Goal: Information Seeking & Learning: Learn about a topic

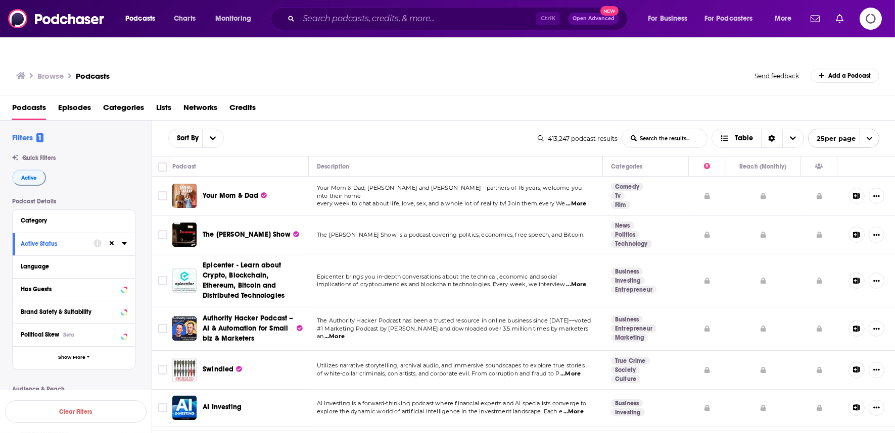
click at [660, 129] on input "List Search Input" at bounding box center [664, 138] width 85 height 18
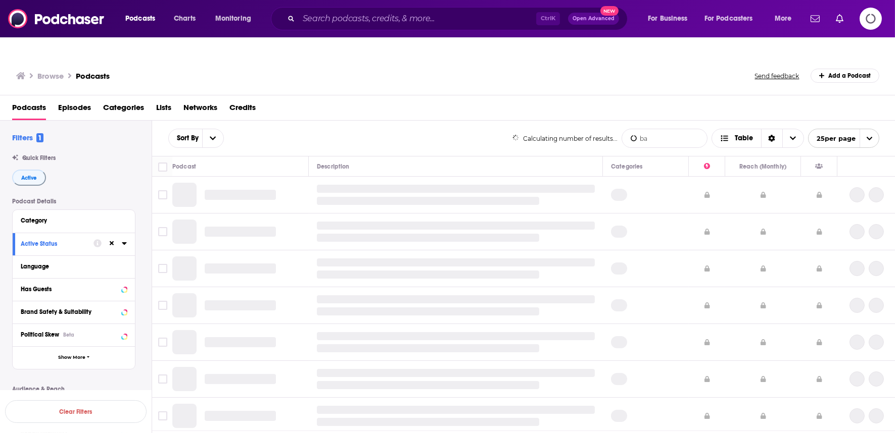
click at [668, 129] on input "ba" at bounding box center [664, 138] width 85 height 18
type input "Banking"
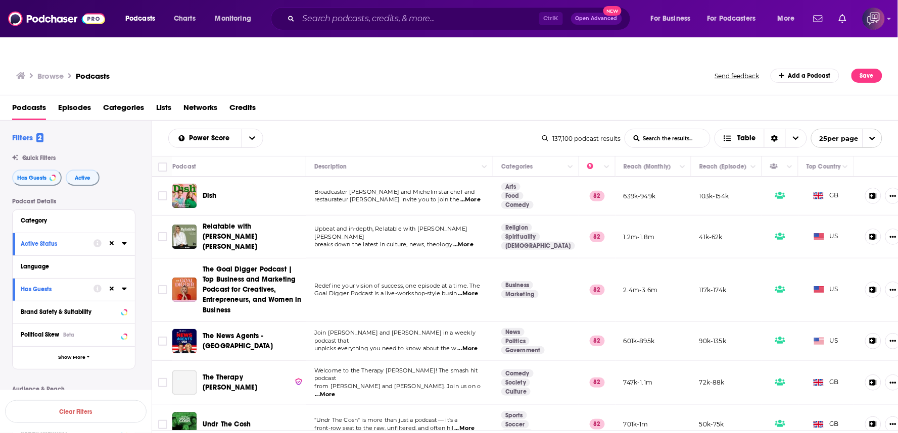
click at [661, 129] on input "List Search Input" at bounding box center [667, 138] width 85 height 18
type input "g"
click at [663, 129] on input "g" at bounding box center [667, 138] width 85 height 18
